Goal: Task Accomplishment & Management: Manage account settings

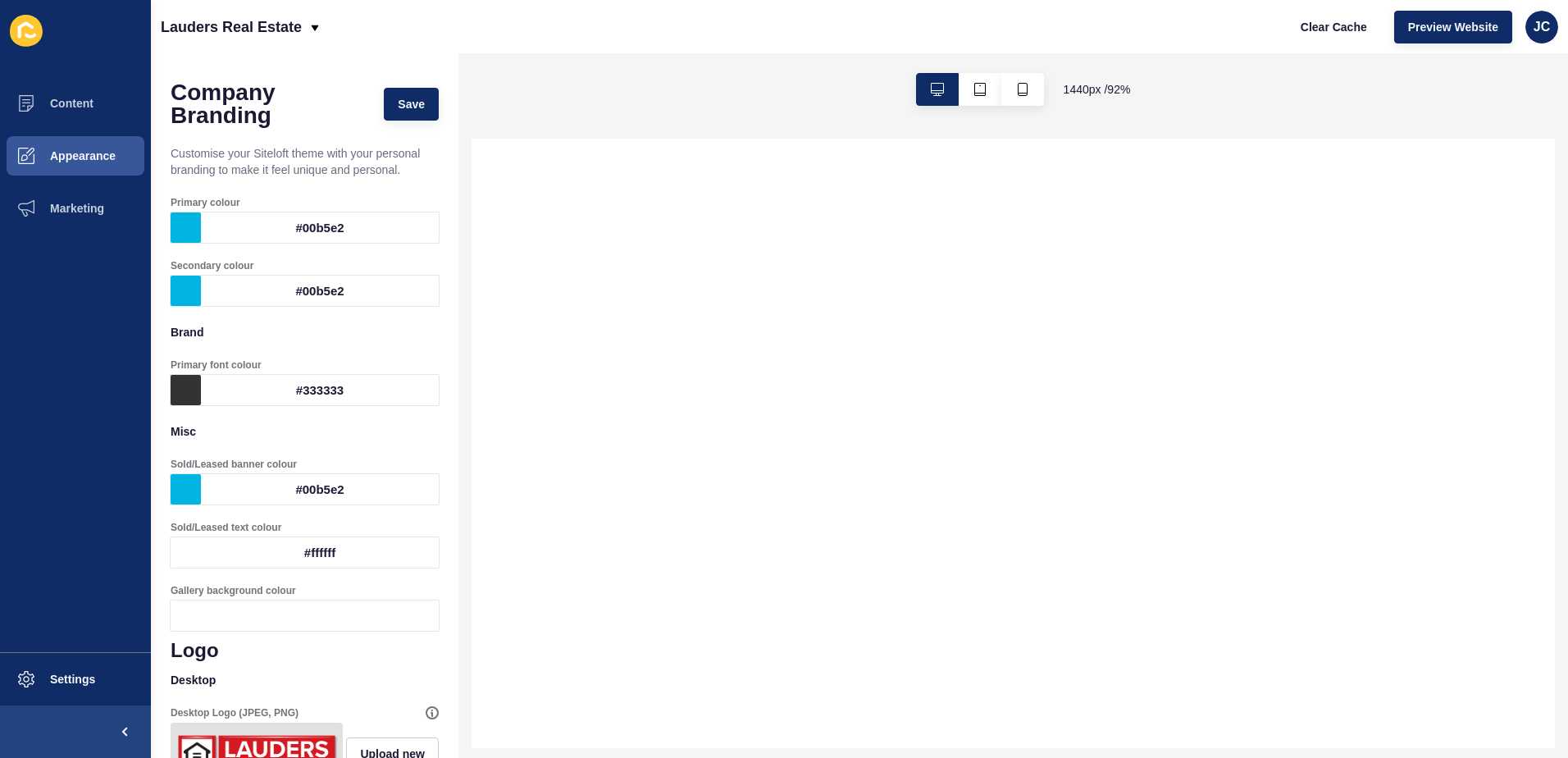
select select
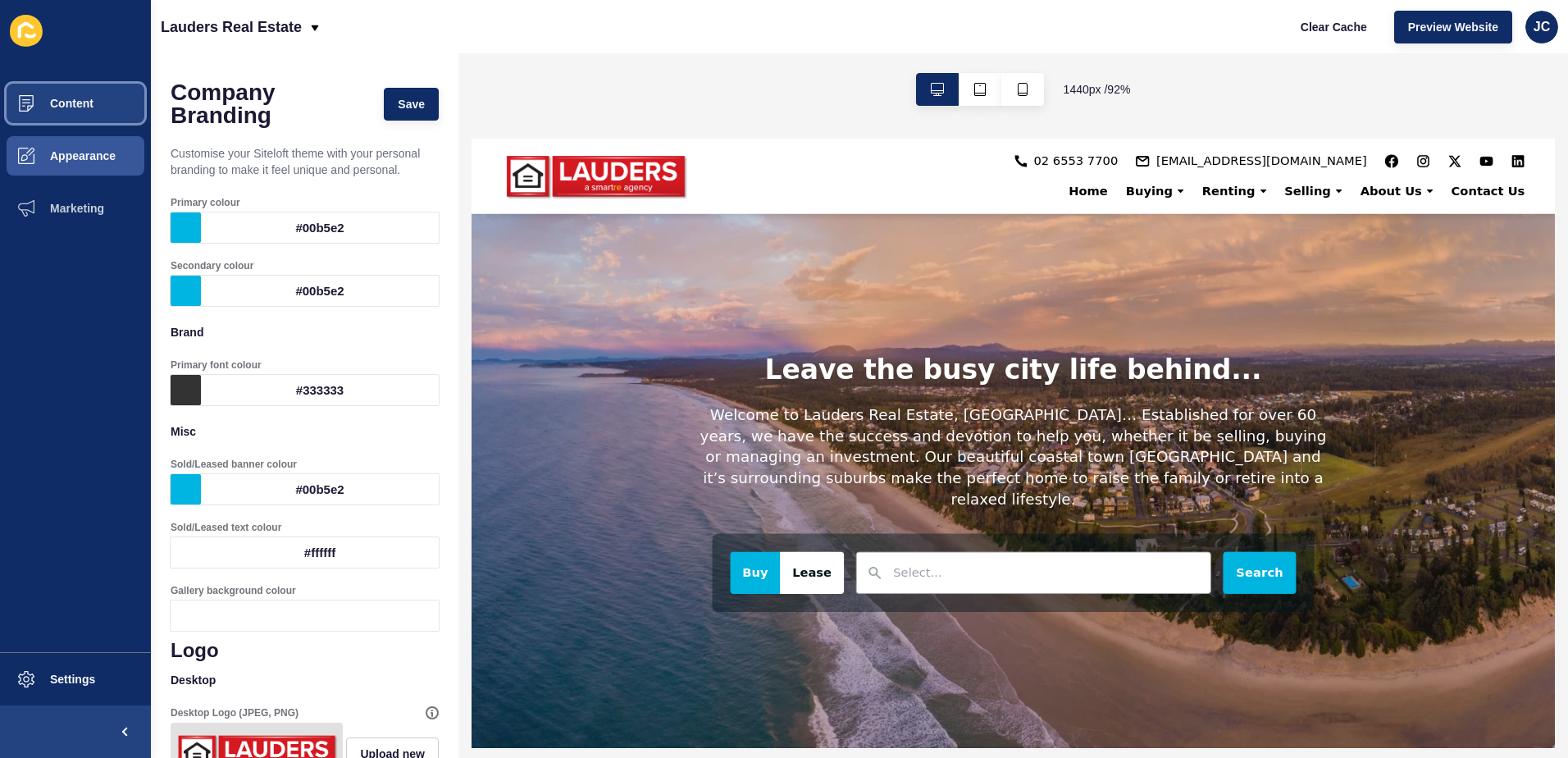
click at [78, 91] on button "Content" at bounding box center [75, 104] width 151 height 53
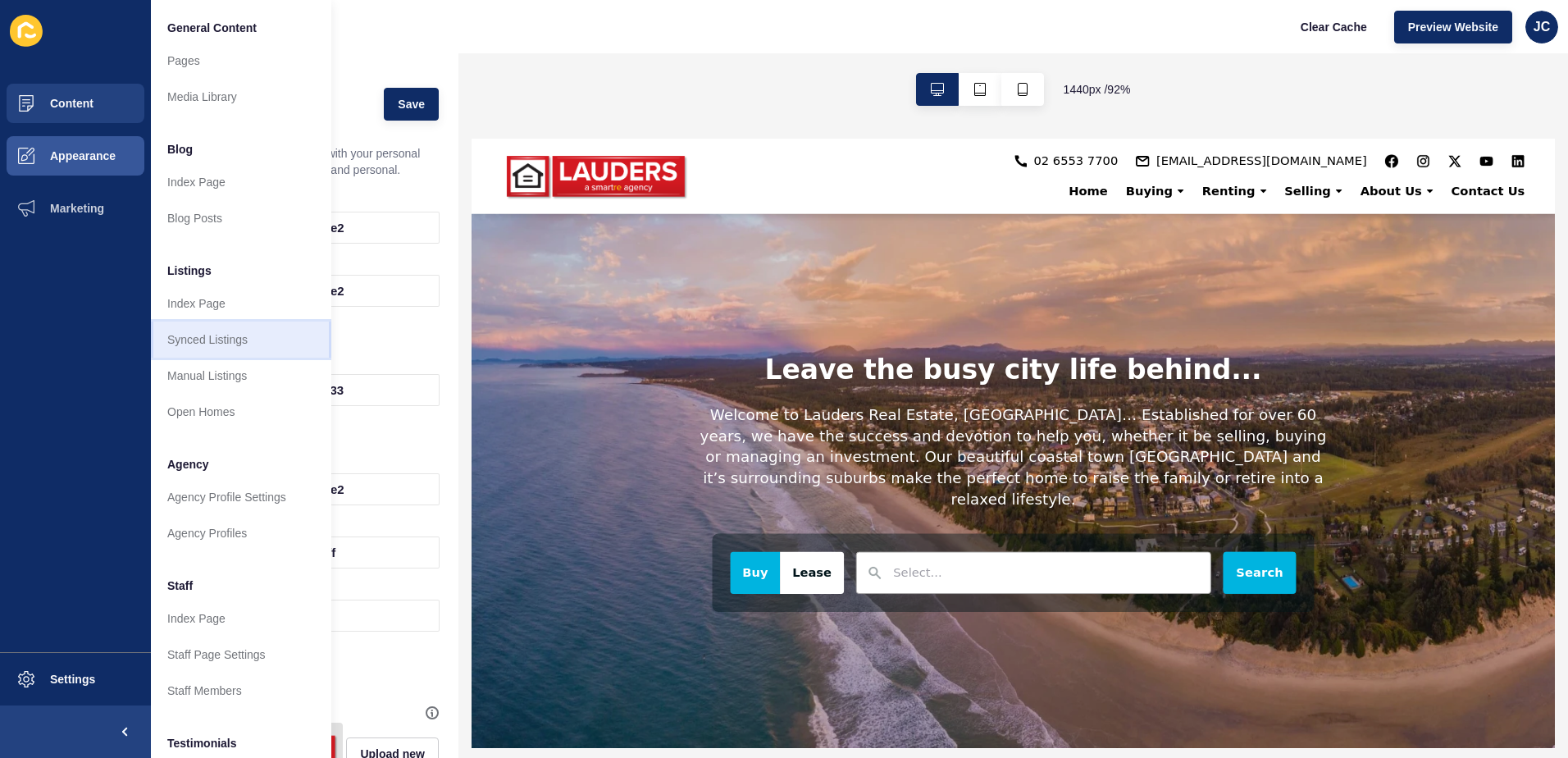
click at [229, 342] on link "Synced Listings" at bounding box center [240, 339] width 180 height 36
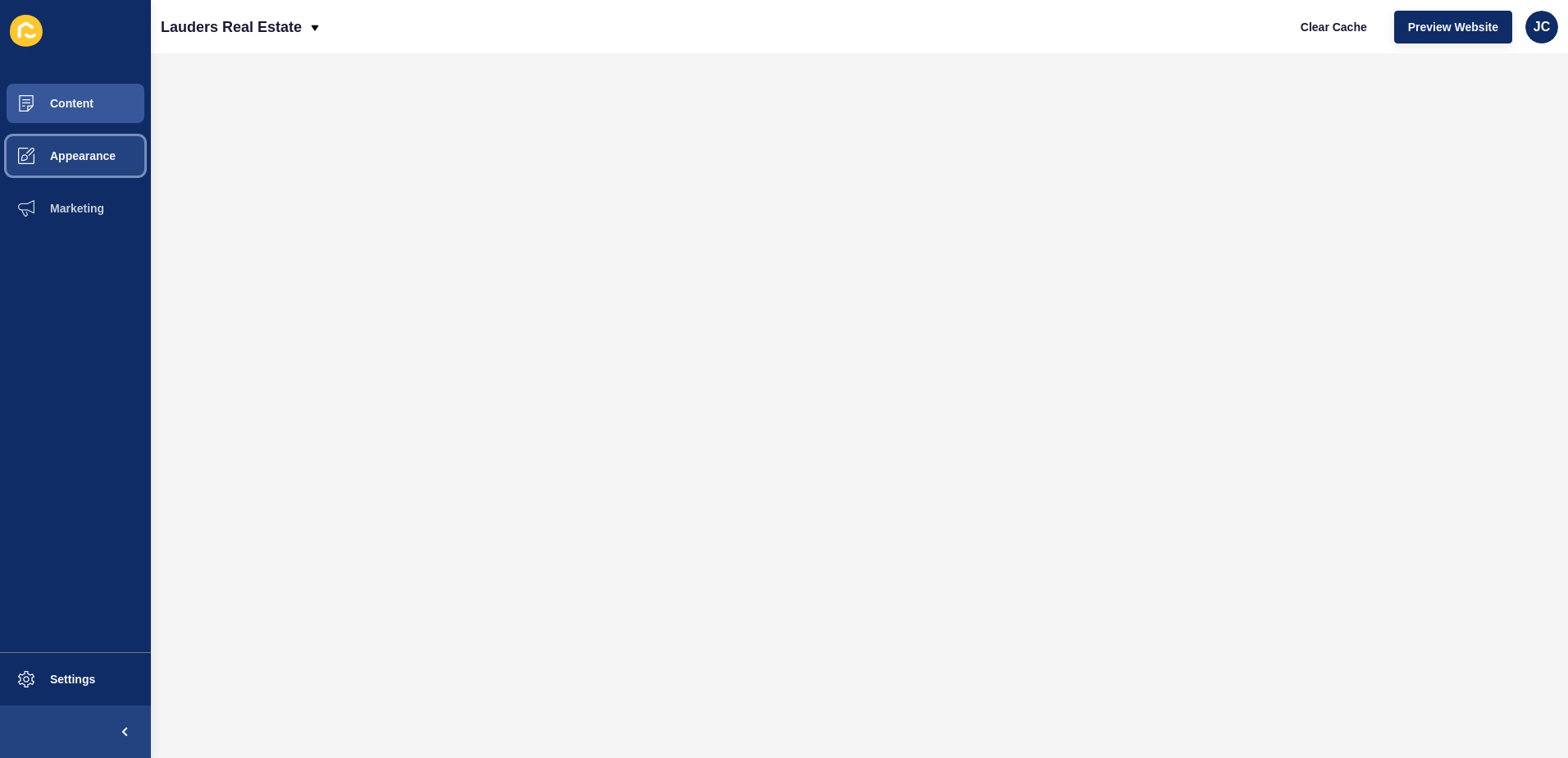
click at [72, 146] on button "Appearance" at bounding box center [75, 156] width 151 height 53
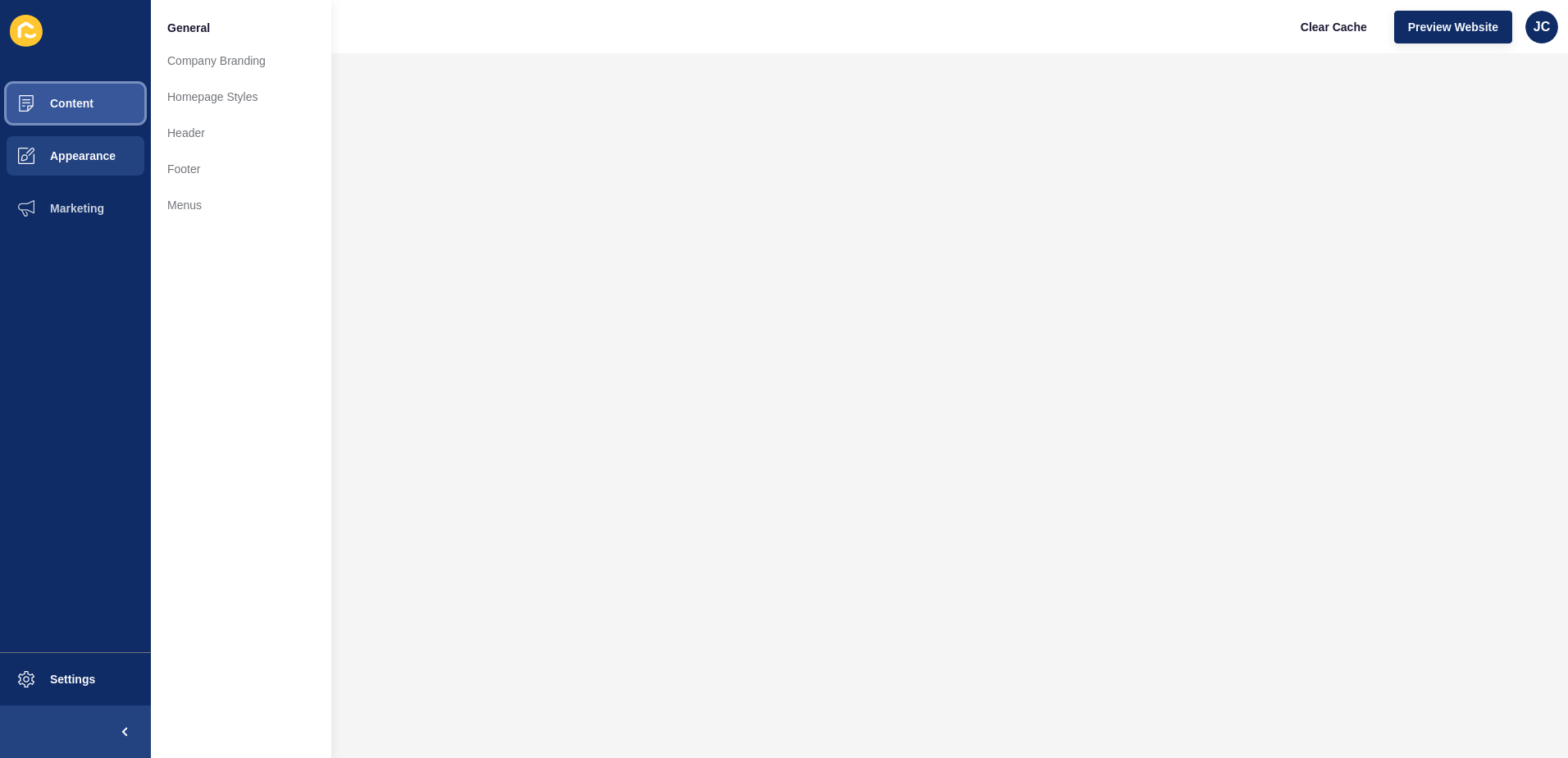
click at [76, 98] on span "Content" at bounding box center [45, 104] width 96 height 13
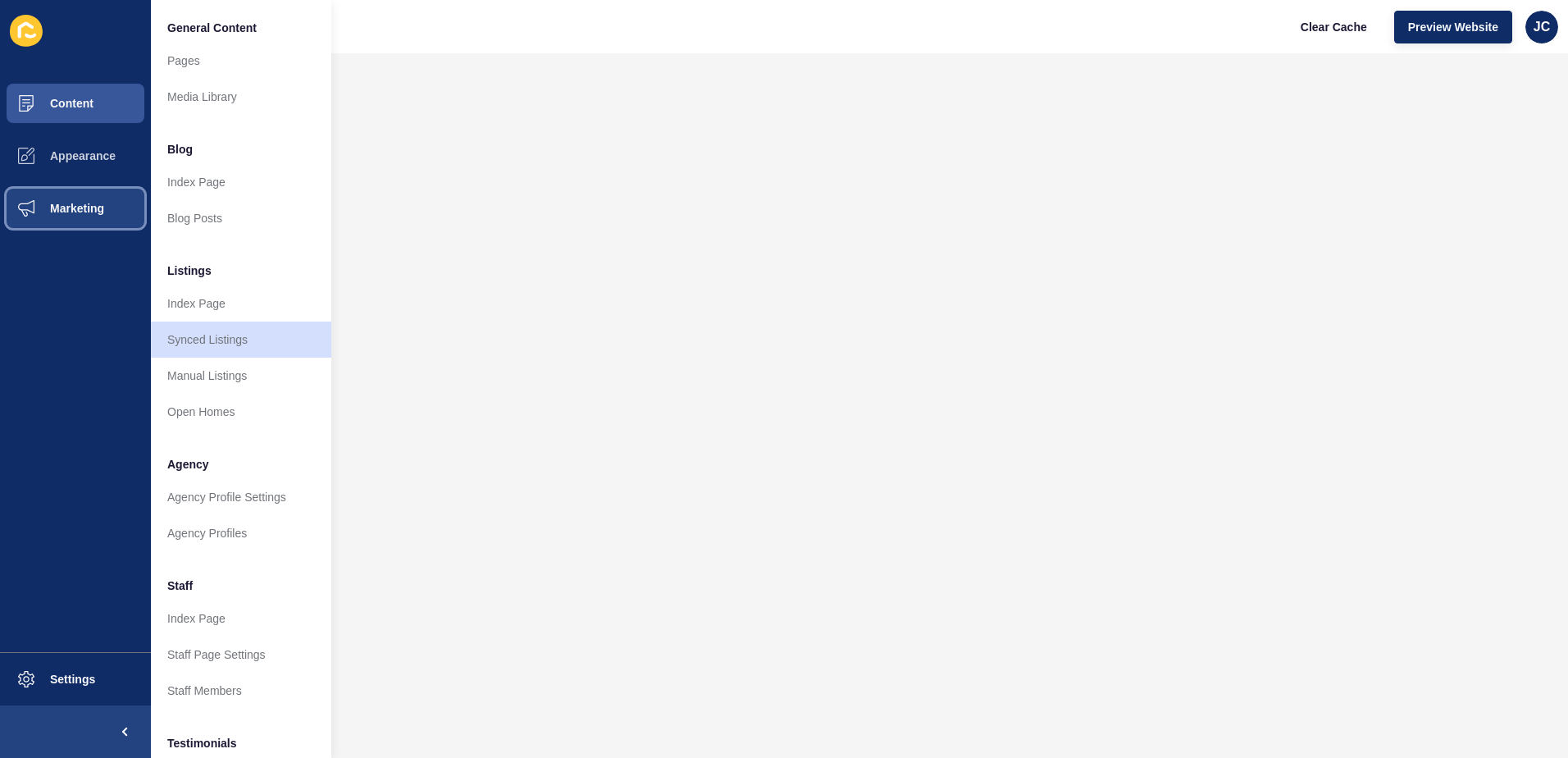
click at [91, 206] on span "Marketing" at bounding box center [50, 208] width 107 height 13
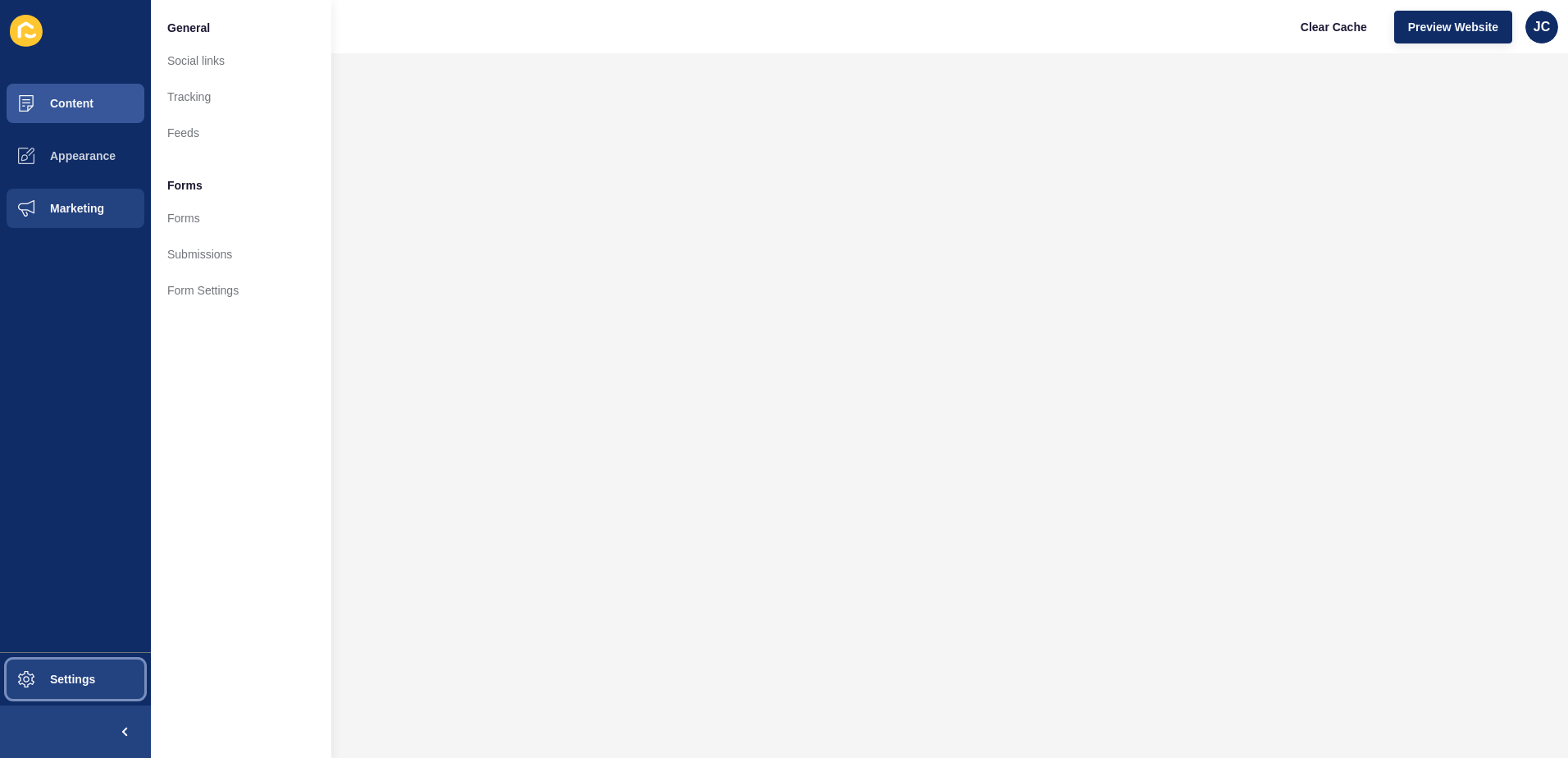
click at [74, 669] on button "Settings" at bounding box center [75, 679] width 151 height 53
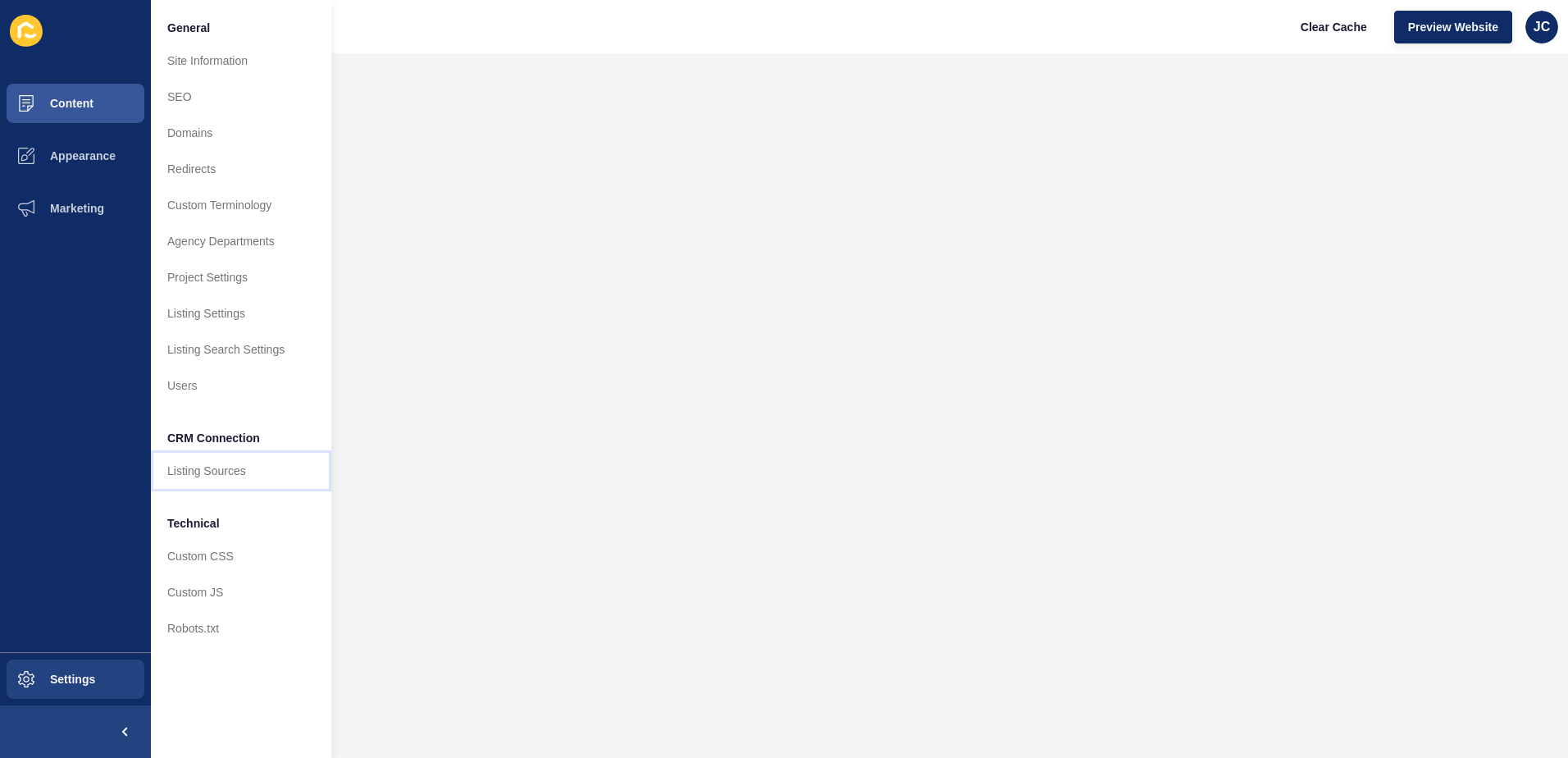
click at [205, 467] on link "Listing Sources" at bounding box center [240, 470] width 180 height 36
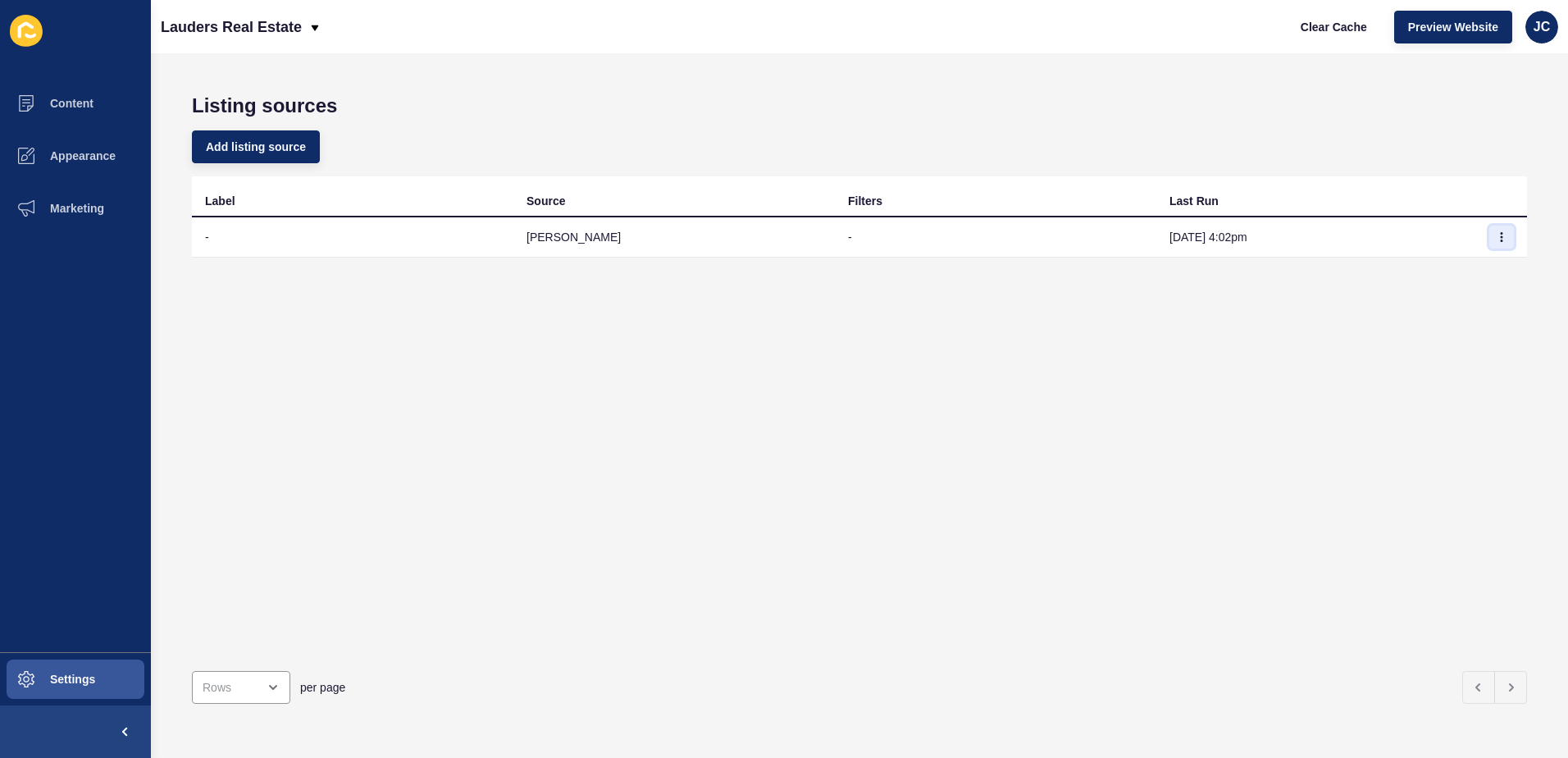
click at [1496, 238] on icon "button" at bounding box center [1501, 237] width 9 height 9
click at [1445, 267] on link "Sync now" at bounding box center [1444, 270] width 115 height 36
click at [79, 681] on span "Settings" at bounding box center [45, 679] width 97 height 13
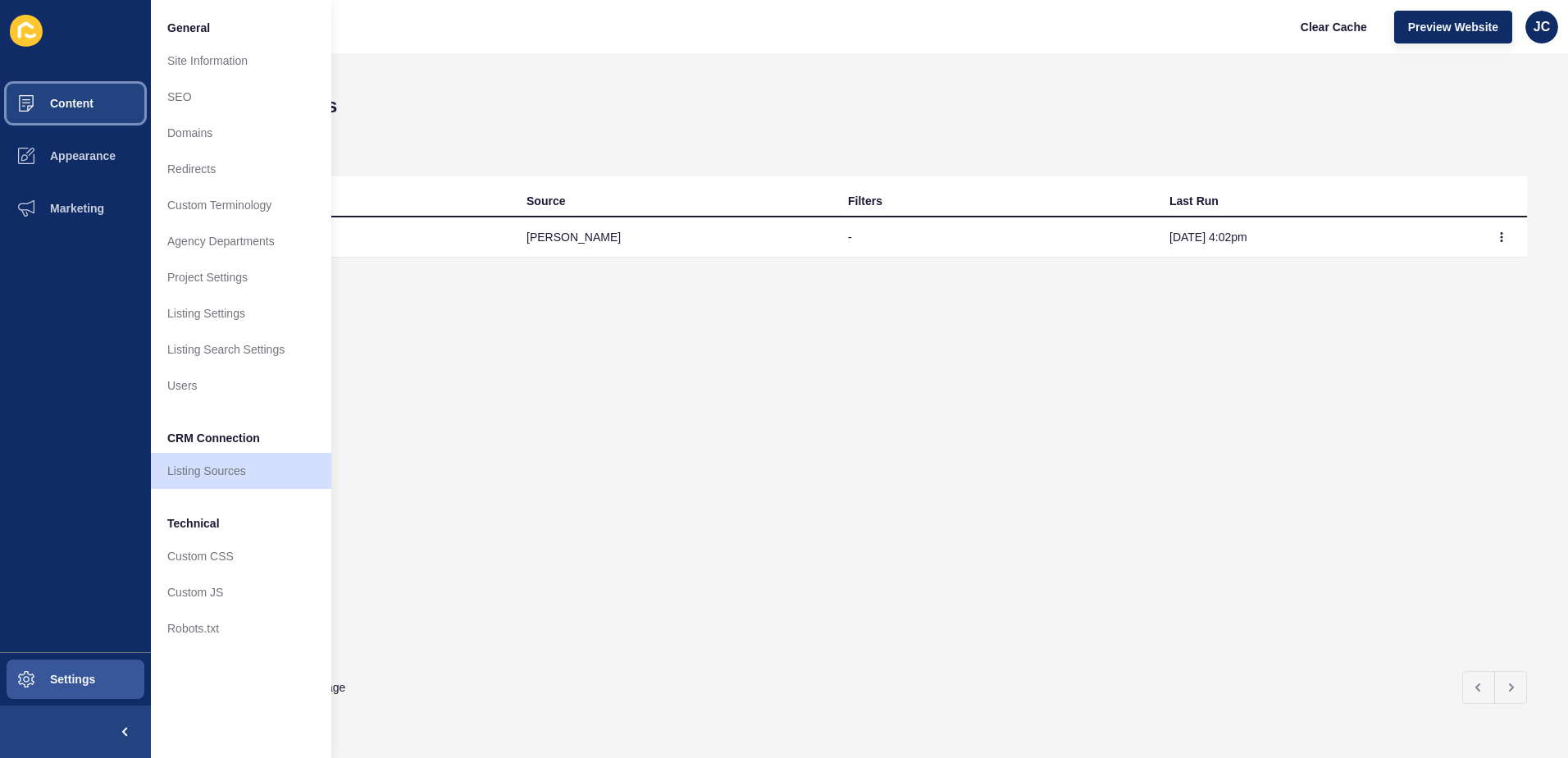
click at [63, 104] on span "Content" at bounding box center [45, 104] width 96 height 13
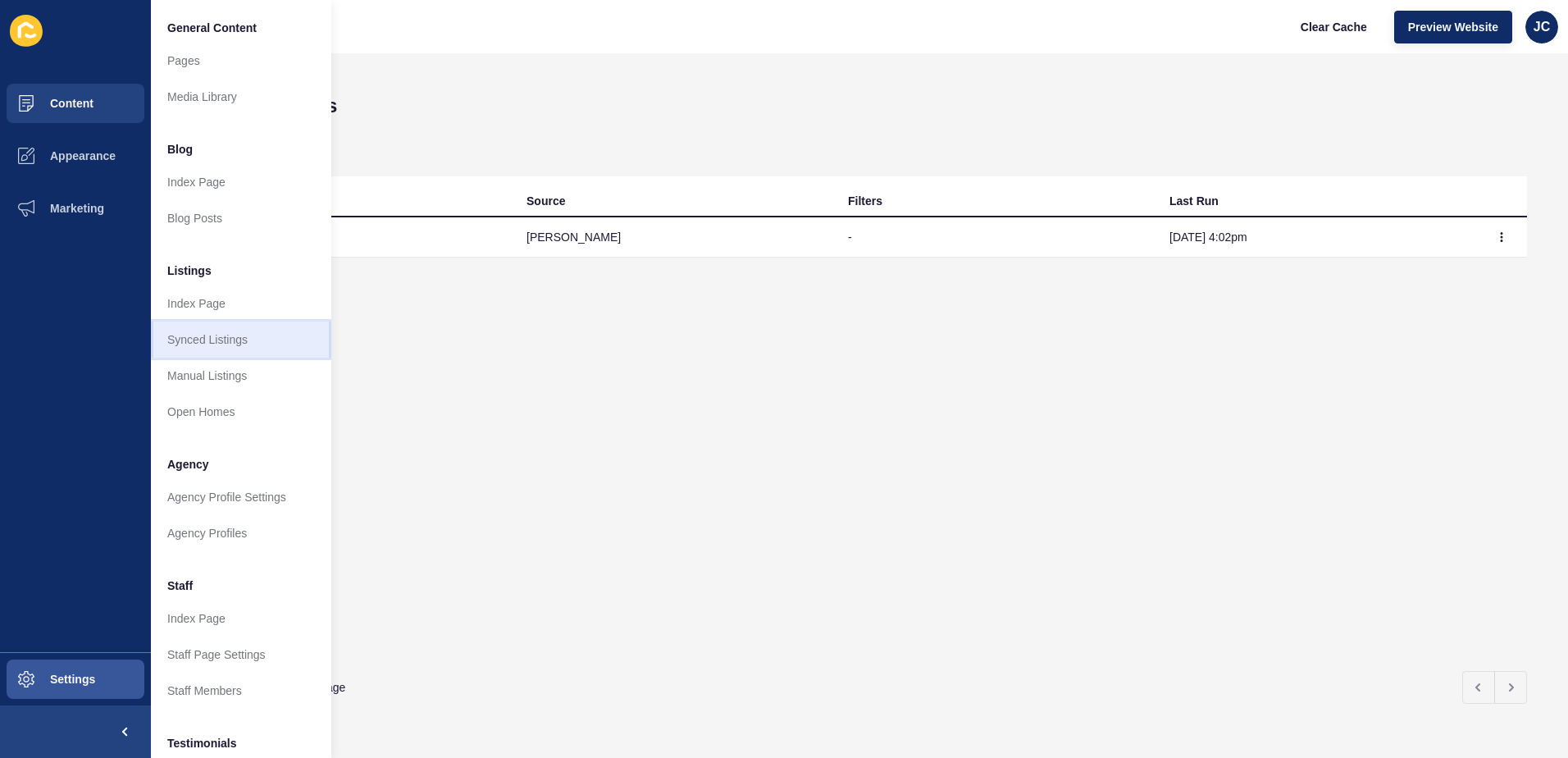
click at [209, 338] on link "Synced Listings" at bounding box center [240, 339] width 180 height 36
